Goal: Task Accomplishment & Management: Complete application form

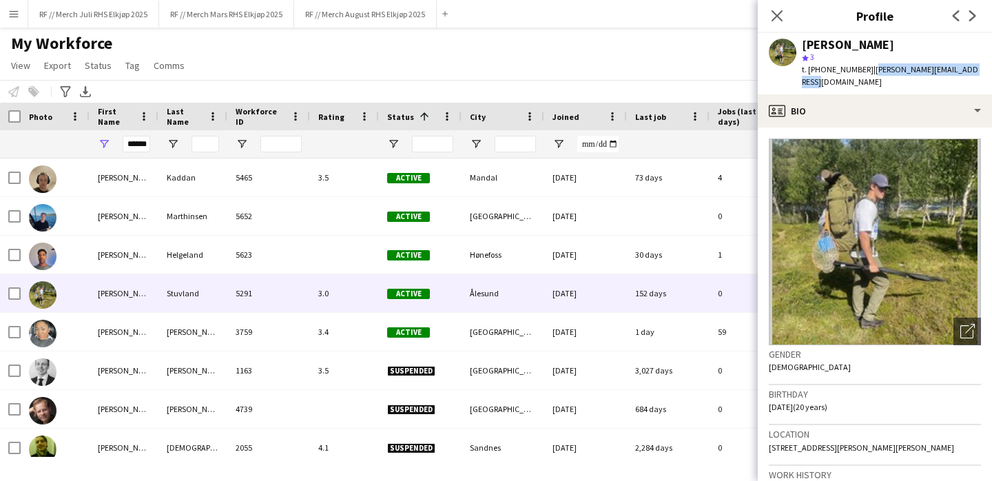
scroll to position [30, 0]
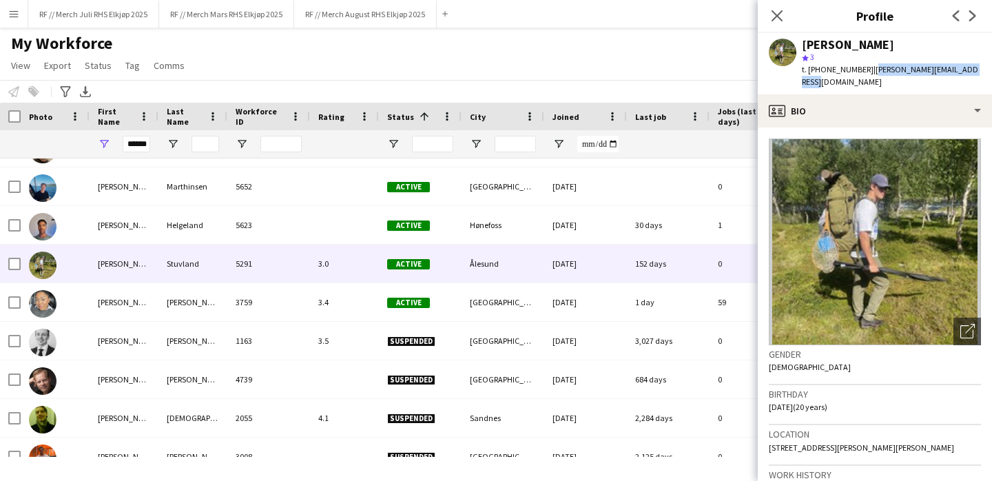
click at [8, 12] on button "Menu" at bounding box center [14, 14] width 28 height 28
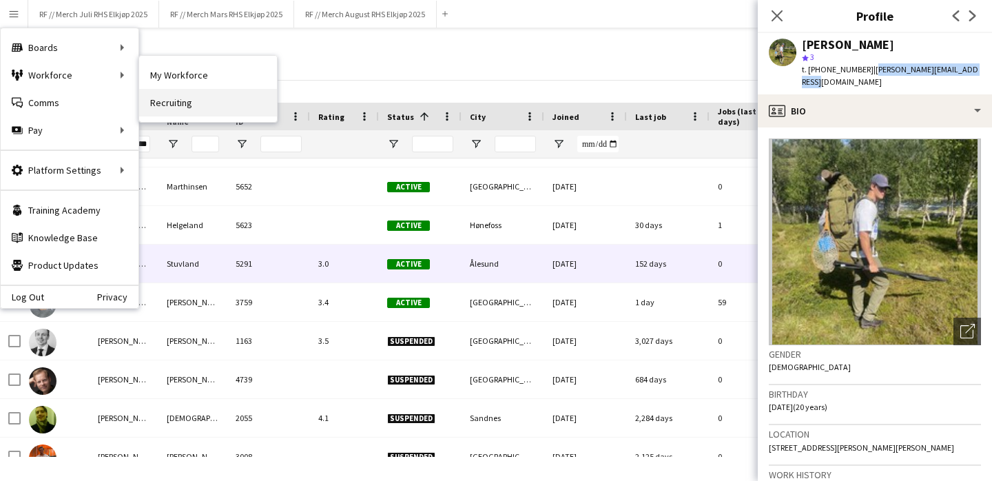
click at [187, 93] on link "Recruiting" at bounding box center [208, 103] width 138 height 28
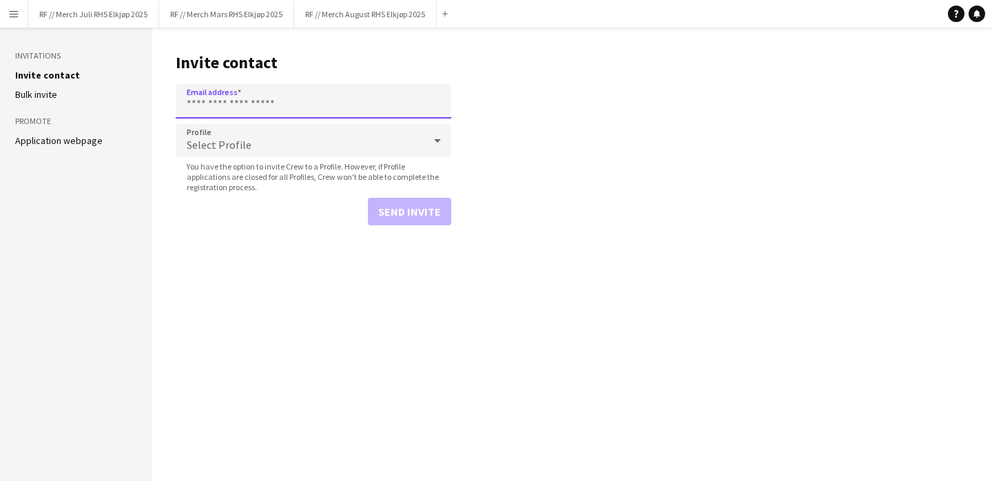
click at [247, 101] on input "Email address" at bounding box center [314, 101] width 276 height 34
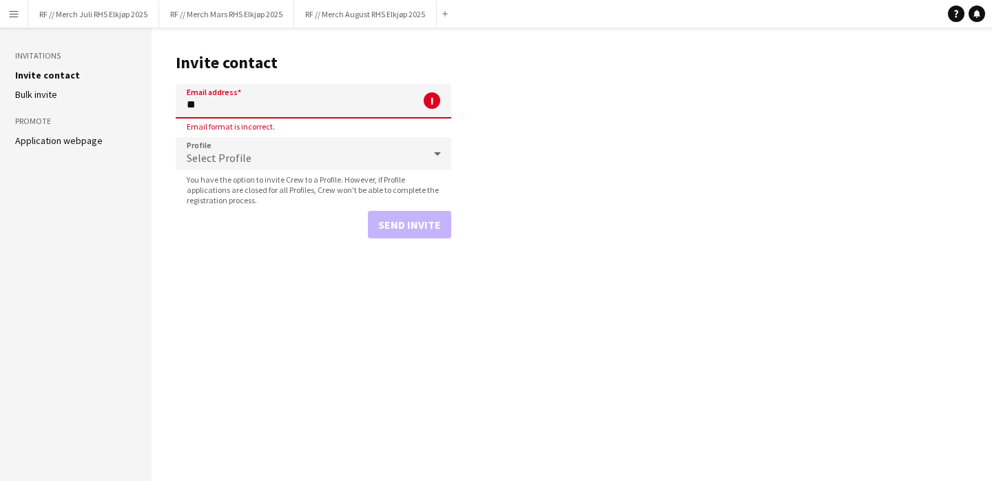
type input "*"
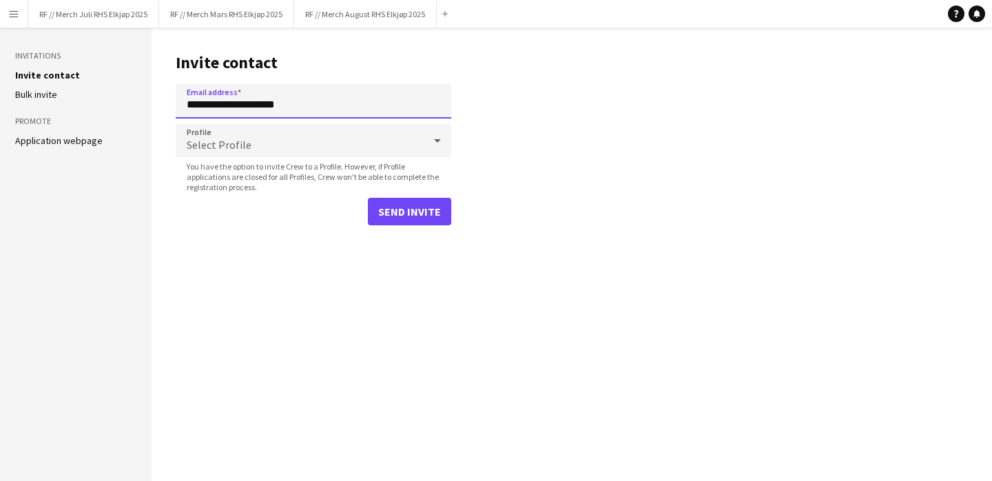
type input "**********"
click at [266, 136] on div "Select Profile" at bounding box center [300, 140] width 248 height 33
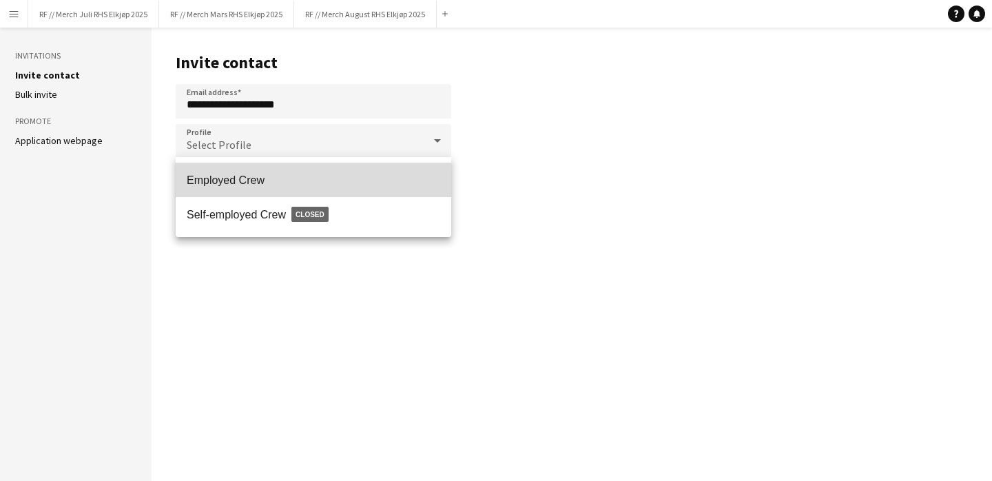
click at [253, 185] on span "Employed Crew" at bounding box center [314, 180] width 254 height 13
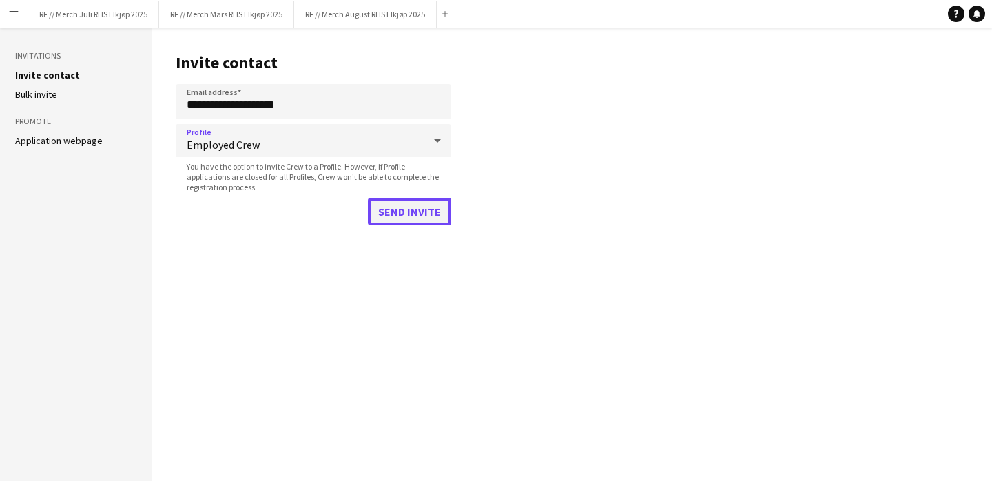
click at [422, 216] on button "Send invite" at bounding box center [409, 212] width 83 height 28
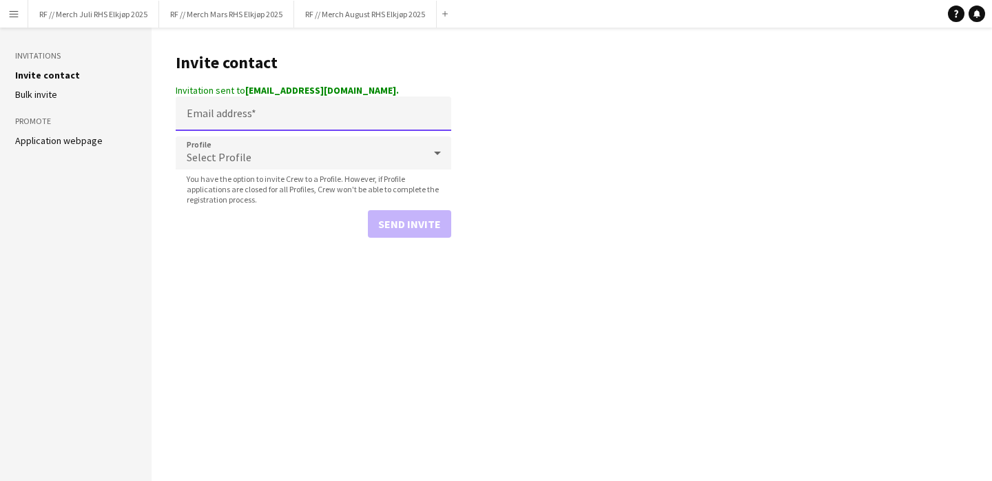
click at [276, 118] on input "Email address" at bounding box center [314, 113] width 276 height 34
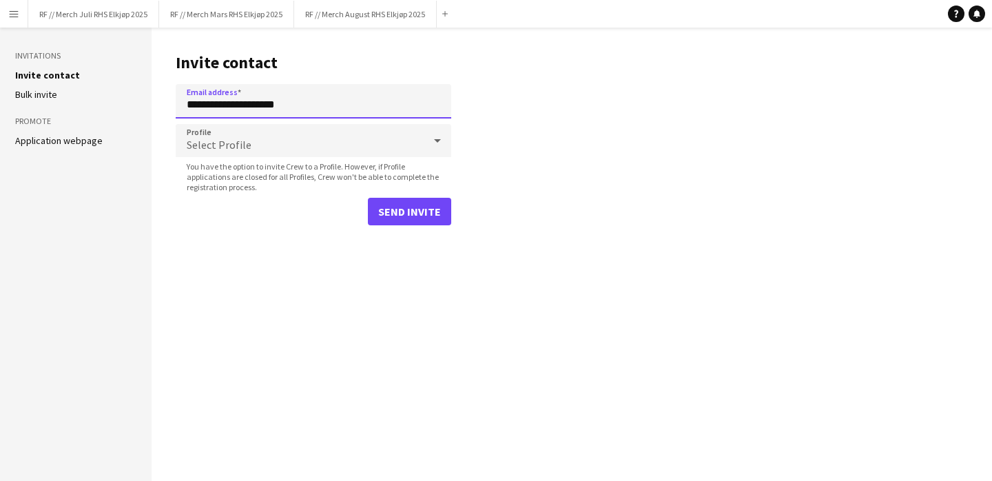
type input "**********"
click at [245, 136] on div "Select Profile" at bounding box center [300, 140] width 248 height 33
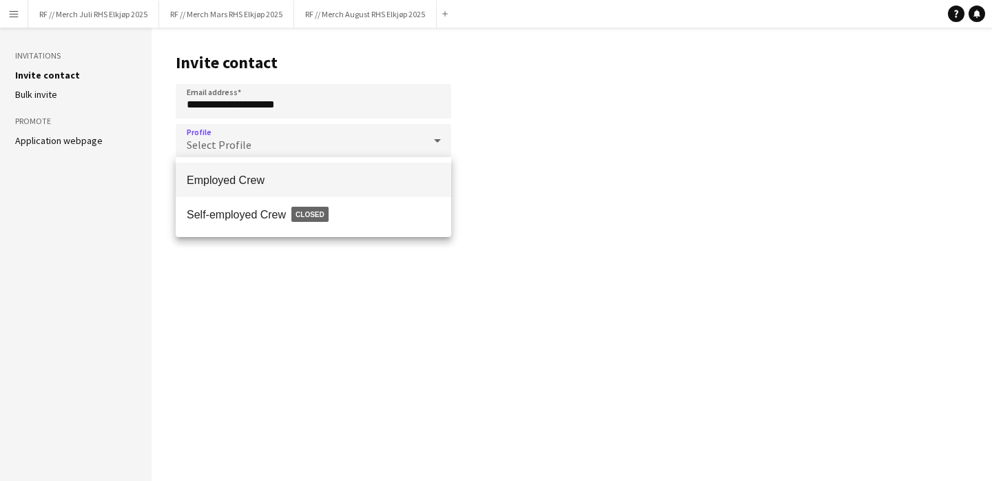
click at [245, 187] on mat-option "Employed Crew" at bounding box center [314, 180] width 276 height 34
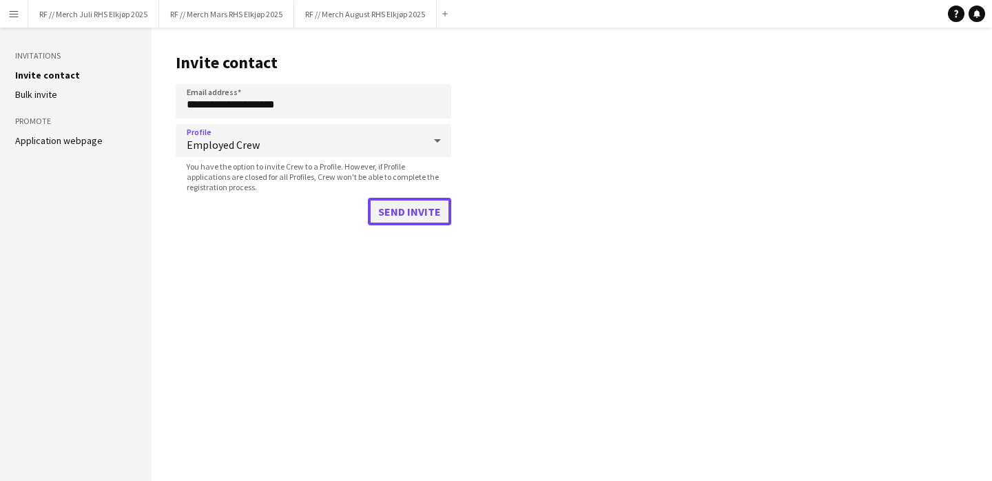
click at [408, 218] on button "Send invite" at bounding box center [409, 212] width 83 height 28
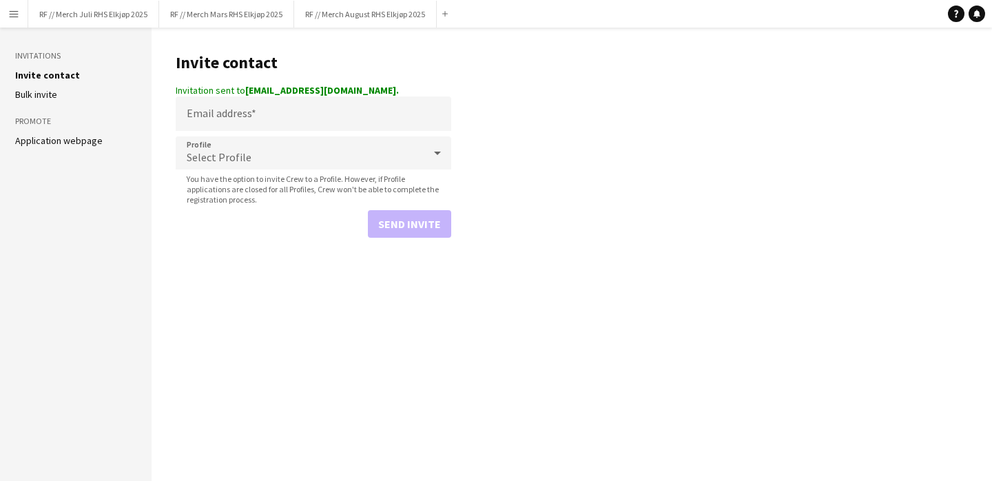
click at [440, 67] on h1 "Invite contact" at bounding box center [314, 62] width 276 height 21
click at [261, 110] on input "Email address" at bounding box center [314, 113] width 276 height 34
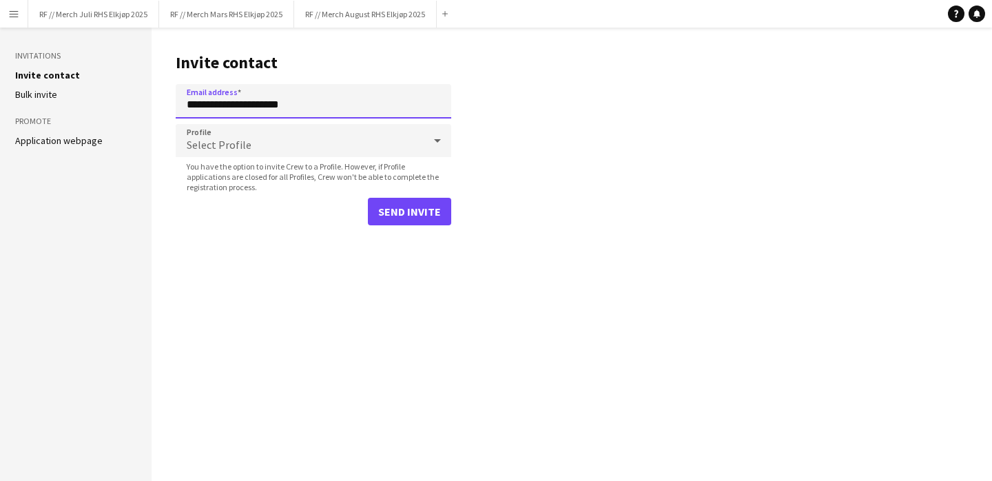
type input "**********"
click at [314, 146] on div "Select Profile" at bounding box center [300, 140] width 248 height 33
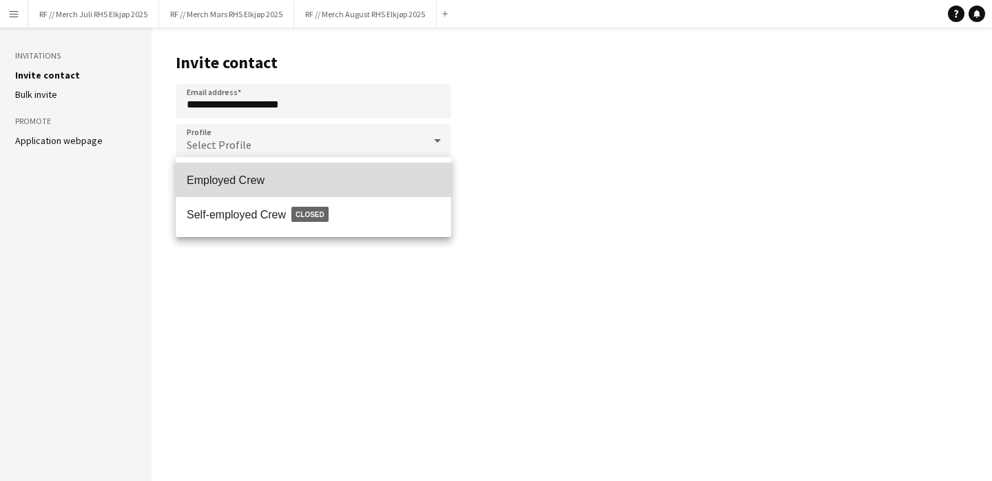
click at [274, 178] on span "Employed Crew" at bounding box center [314, 180] width 254 height 13
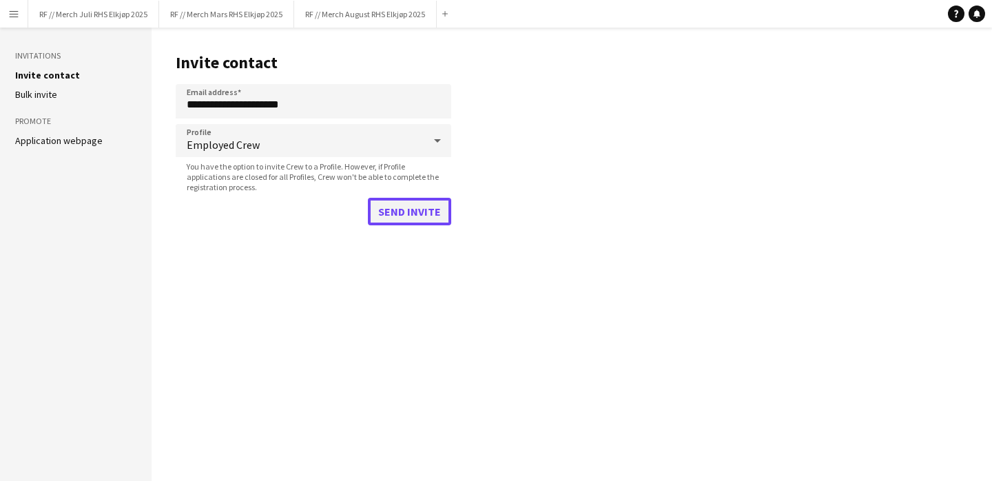
click at [440, 208] on button "Send invite" at bounding box center [409, 212] width 83 height 28
